Goal: Task Accomplishment & Management: Manage account settings

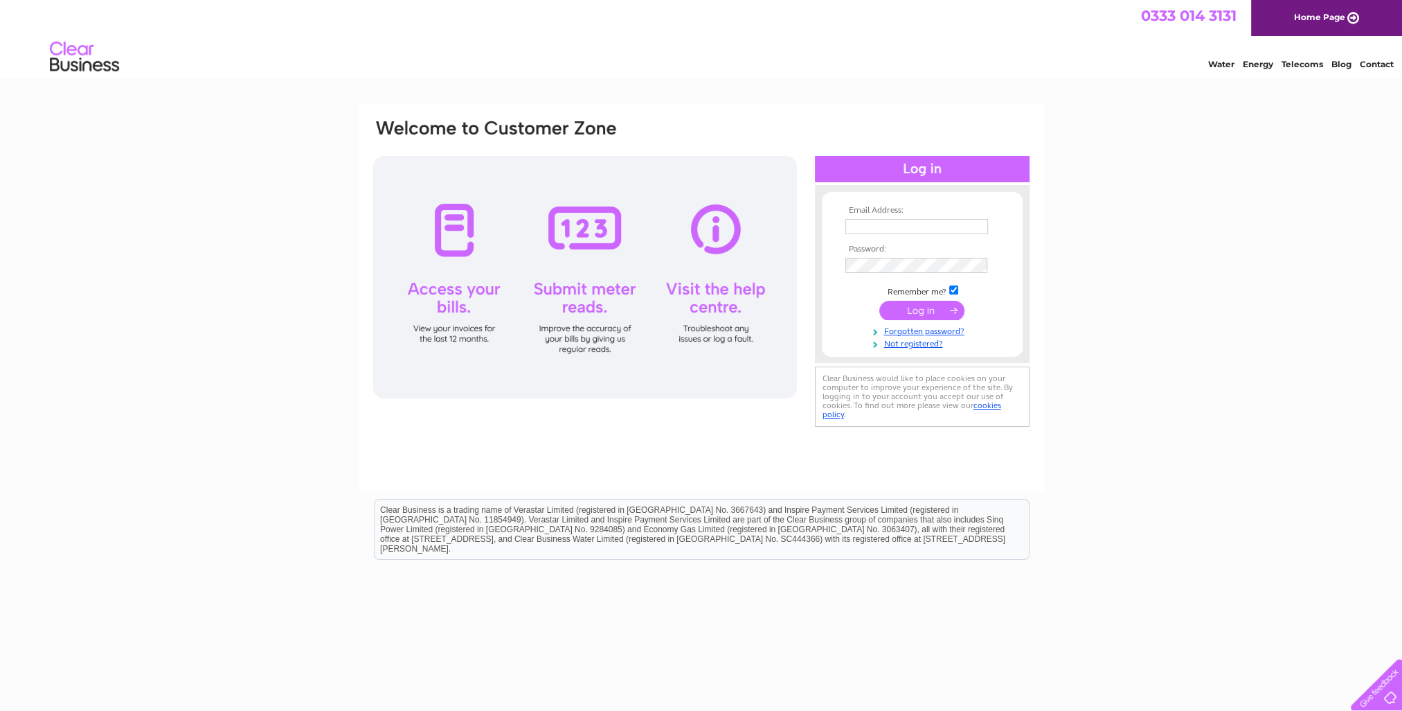
type input "[PERSON_NAME][EMAIL_ADDRESS][PERSON_NAME][DOMAIN_NAME]"
click at [913, 310] on input "submit" at bounding box center [921, 310] width 85 height 19
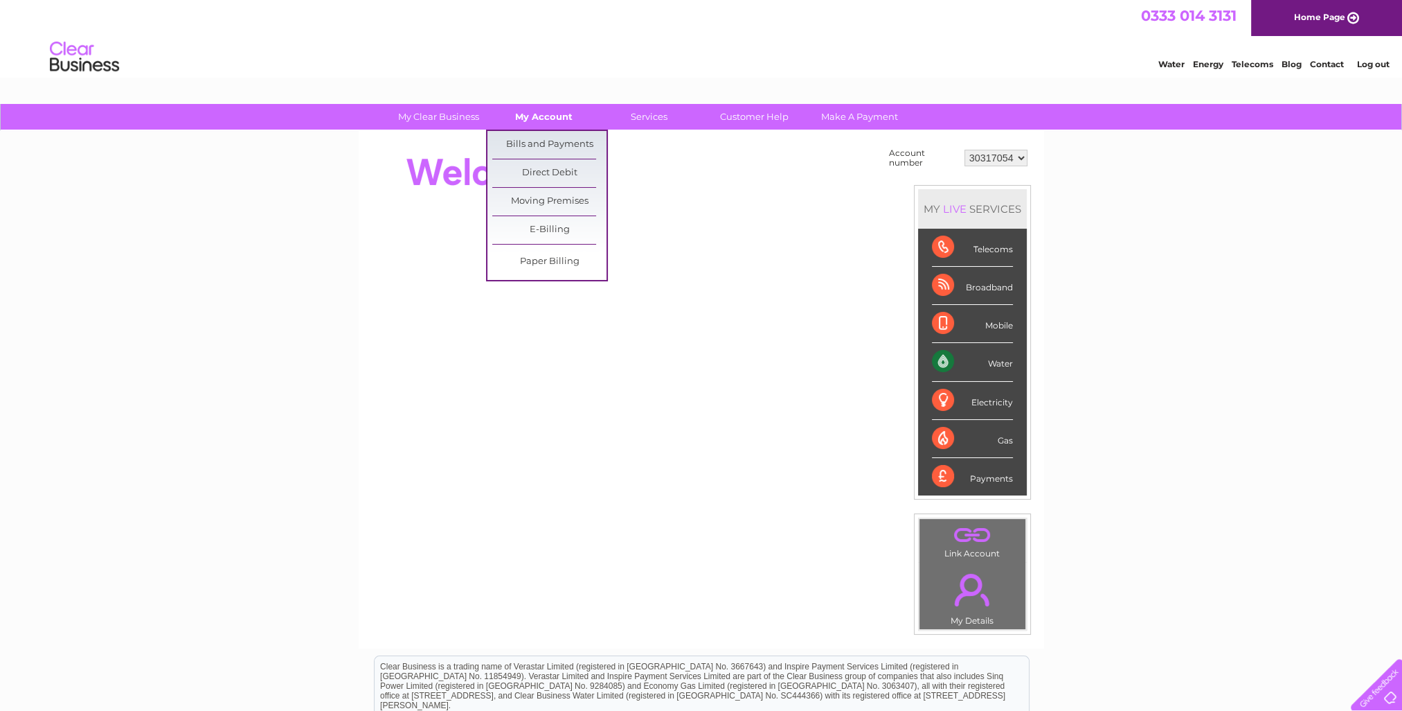
click at [531, 126] on link "My Account" at bounding box center [544, 117] width 114 height 26
click at [543, 145] on link "Bills and Payments" at bounding box center [549, 145] width 114 height 28
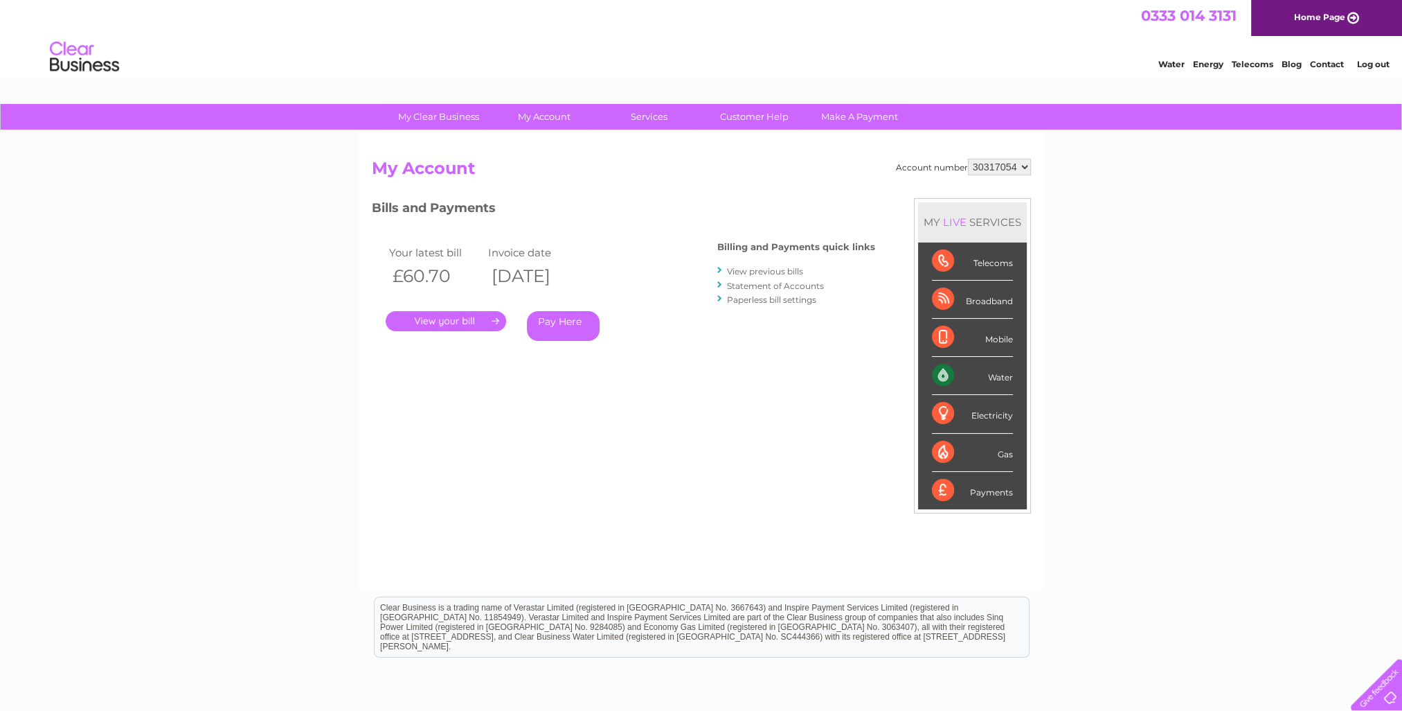
click at [1238, 319] on div "My Clear Business Login Details My Details My Preferences Link Account My Accou…" at bounding box center [701, 465] width 1402 height 722
